Goal: Information Seeking & Learning: Learn about a topic

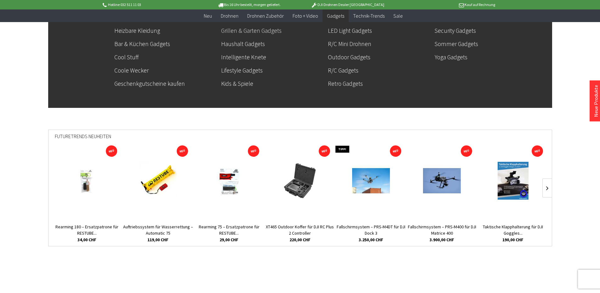
scroll to position [157, 0]
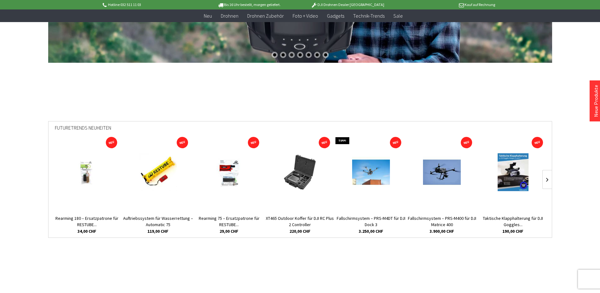
click at [149, 179] on img at bounding box center [158, 172] width 38 height 38
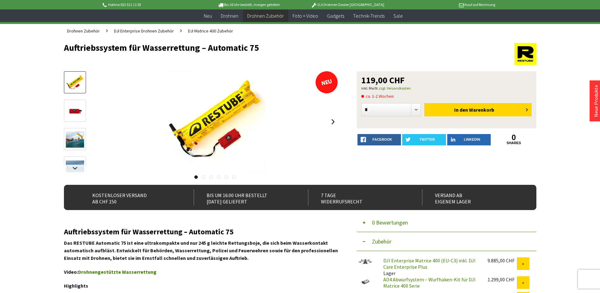
scroll to position [126, 0]
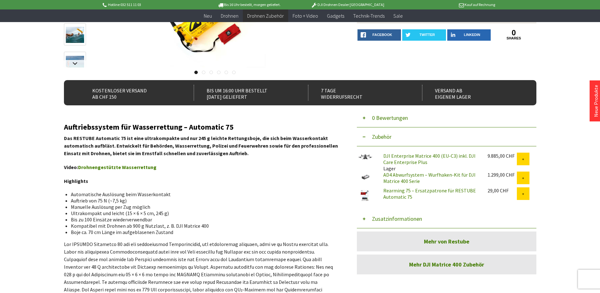
click at [132, 167] on link "Drohnengestützte Wasserrettung" at bounding box center [117, 167] width 78 height 6
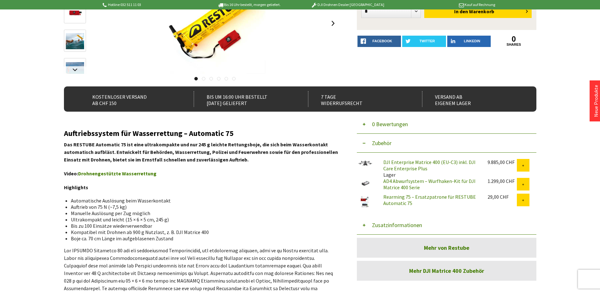
scroll to position [0, 0]
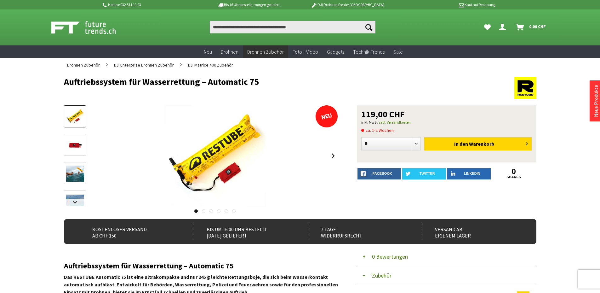
click at [73, 146] on img at bounding box center [75, 145] width 18 height 18
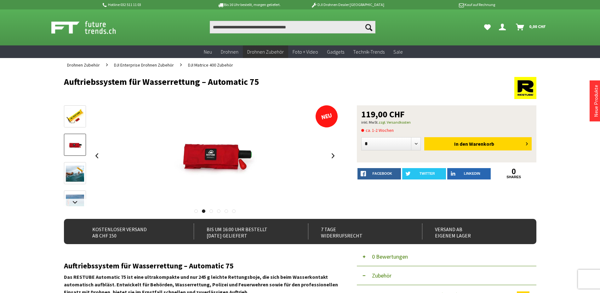
click at [76, 173] on img at bounding box center [75, 173] width 18 height 16
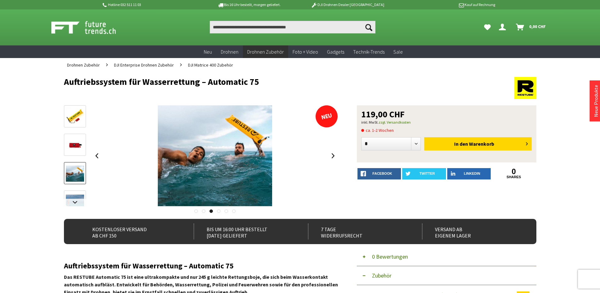
click at [72, 191] on link at bounding box center [75, 201] width 22 height 22
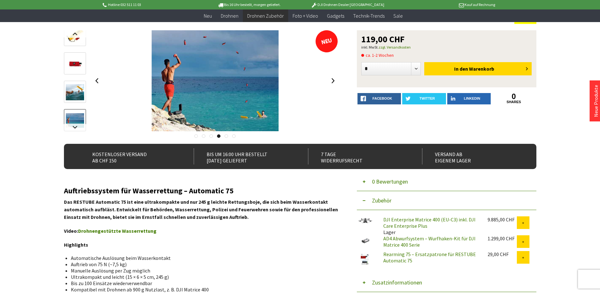
scroll to position [63, 0]
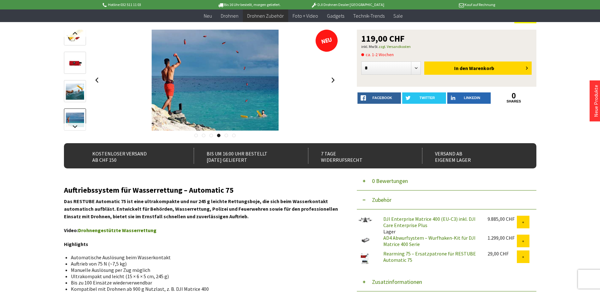
click at [104, 231] on link "Drohnengestützte Wasserrettung" at bounding box center [117, 230] width 78 height 6
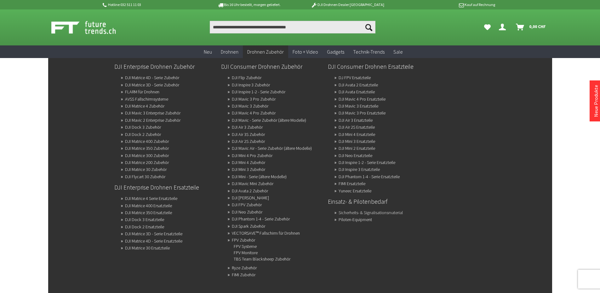
click at [362, 214] on link "Sicherheits- & Signalisationsmaterial" at bounding box center [371, 212] width 64 height 9
click at [352, 212] on link "Sicherheits- & Signalisationsmaterial" at bounding box center [371, 212] width 64 height 9
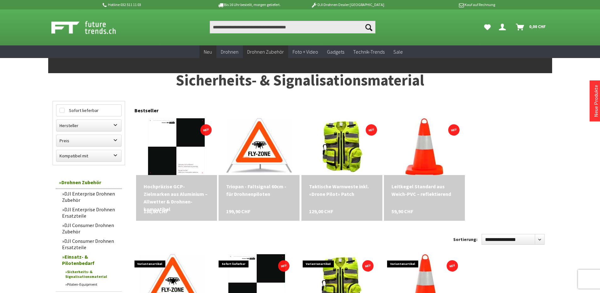
click at [209, 50] on span "Neu" at bounding box center [208, 52] width 8 height 6
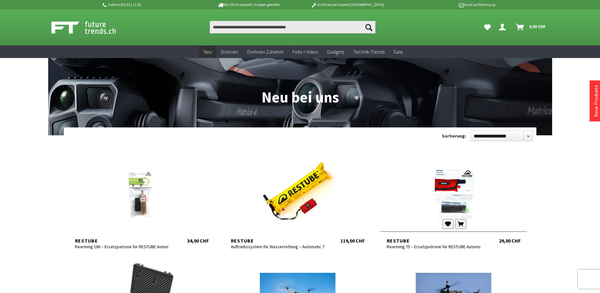
click at [460, 193] on div at bounding box center [453, 193] width 146 height 76
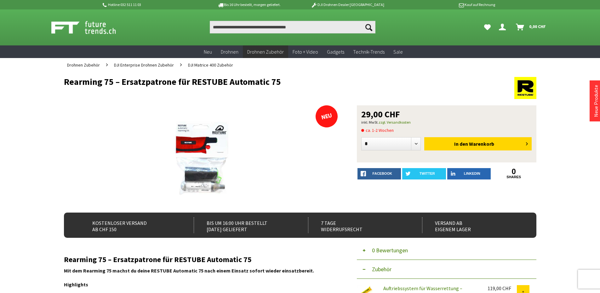
click at [545, 192] on div "Menü schließen Kategorien Neu Drohnen Drohnen Zubehör DJI Enterprise Drohnen Zu…" at bounding box center [300, 272] width 504 height 401
click at [109, 82] on h1 "Rearming 75 – Ersatzpatrone für RESTUBE Automatic 75" at bounding box center [253, 81] width 378 height 9
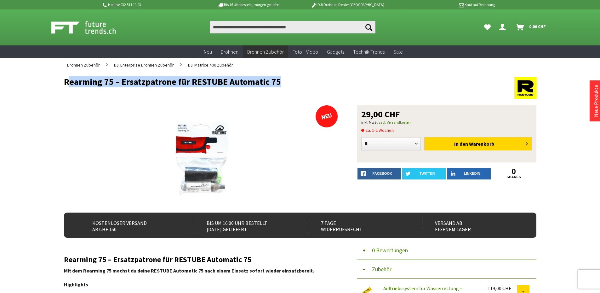
click at [109, 82] on h1 "Rearming 75 – Ersatzpatrone für RESTUBE Automatic 75" at bounding box center [253, 81] width 378 height 9
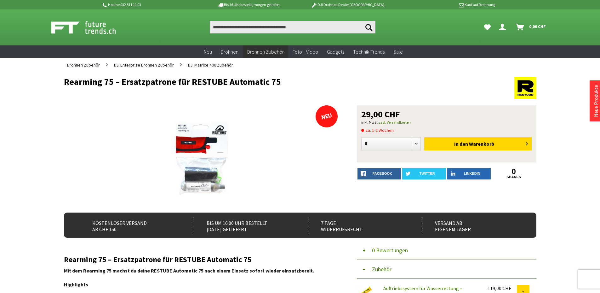
click at [109, 82] on h1 "Rearming 75 – Ersatzpatrone für RESTUBE Automatic 75" at bounding box center [253, 81] width 378 height 9
click at [224, 66] on span "DJI Matrice 400 Zubehör" at bounding box center [210, 65] width 45 height 6
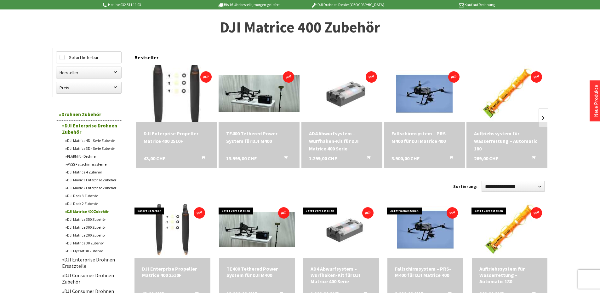
scroll to position [63, 0]
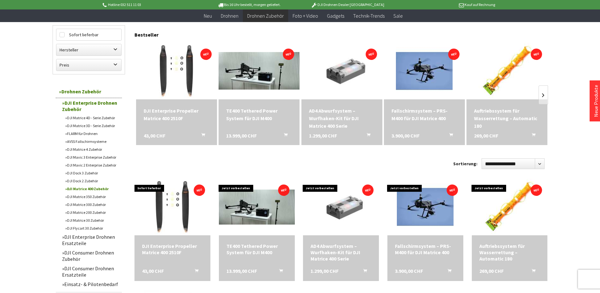
click at [89, 118] on link "DJI Matrice 4D - Serie Zubehör" at bounding box center [92, 118] width 60 height 8
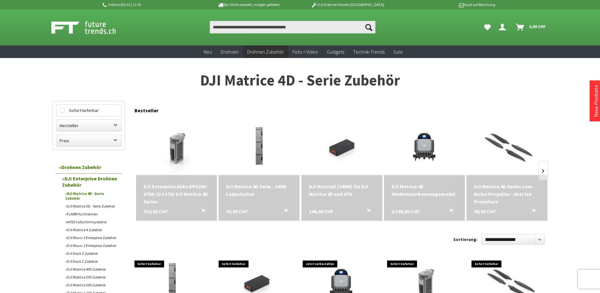
click at [83, 203] on link "DJI Matrice 3D - Serie Zubehör" at bounding box center [92, 206] width 60 height 8
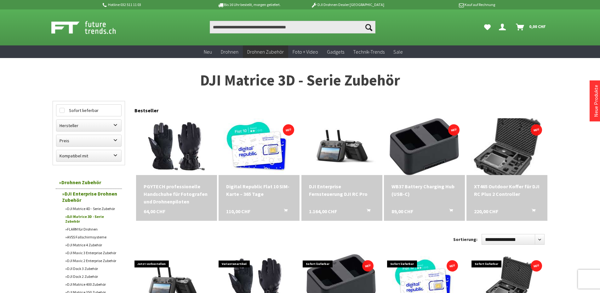
click at [521, 159] on img at bounding box center [506, 146] width 79 height 79
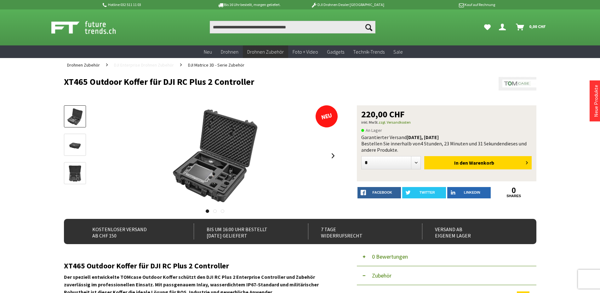
click at [157, 66] on span "DJI Enterprise Drohnen Zubehör" at bounding box center [144, 65] width 60 height 6
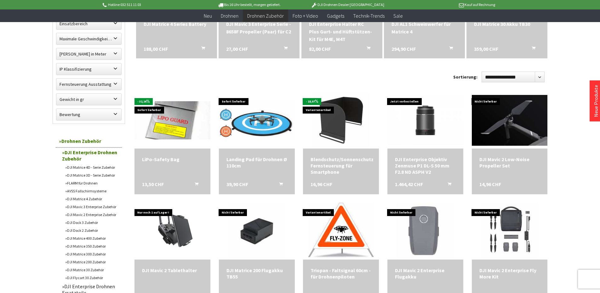
scroll to position [157, 0]
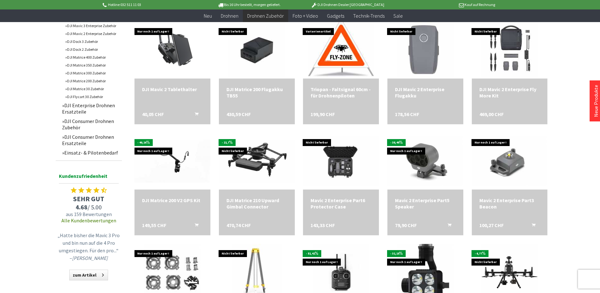
scroll to position [378, 0]
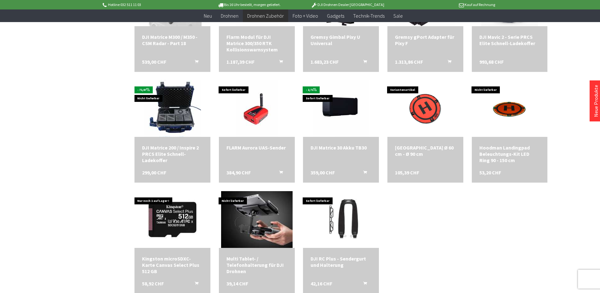
scroll to position [1102, 0]
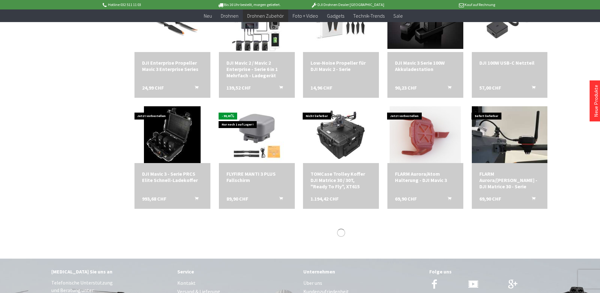
scroll to position [1354, 0]
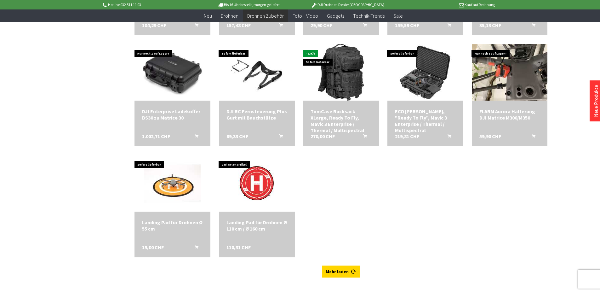
scroll to position [1606, 0]
